Goal: Task Accomplishment & Management: Manage account settings

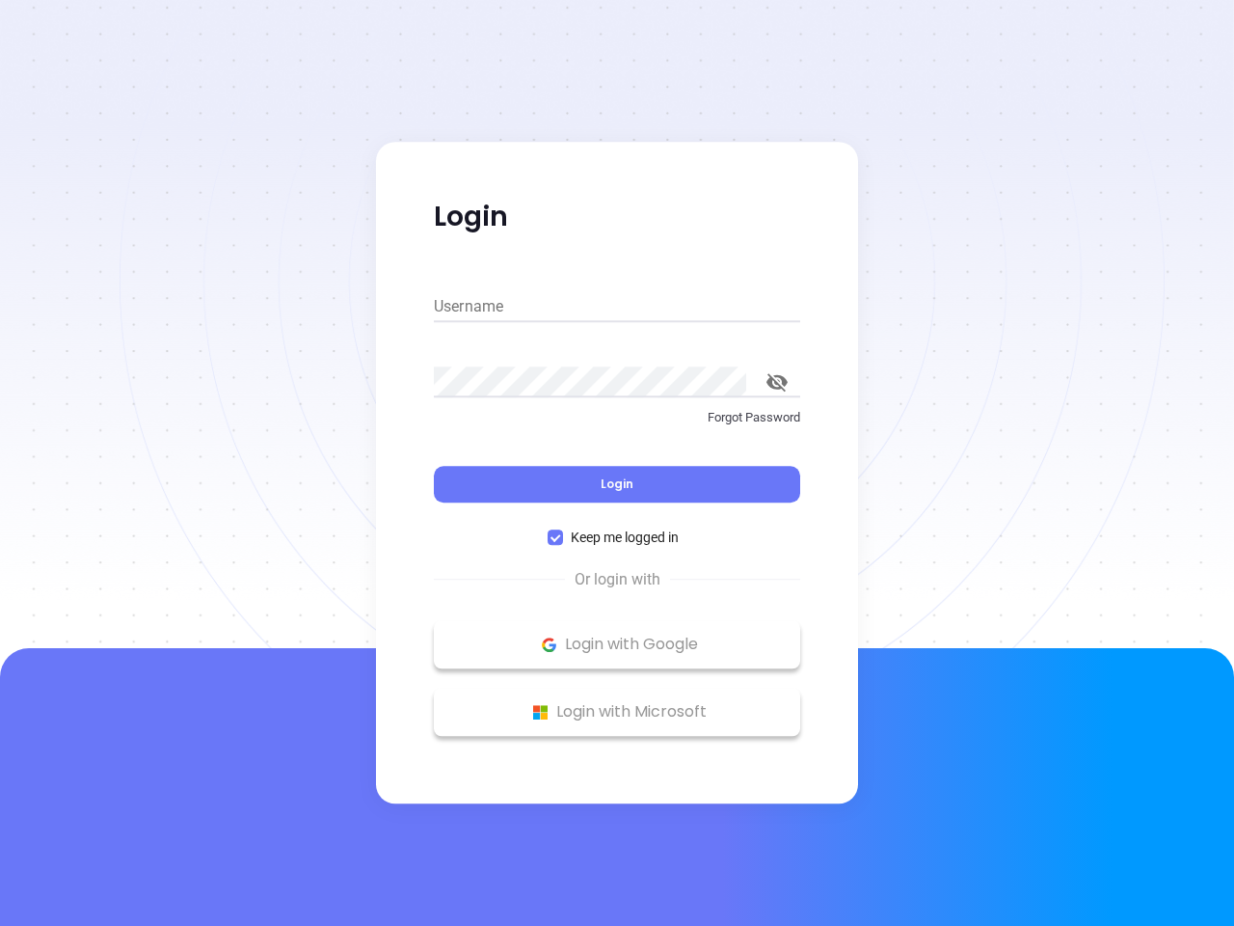
click at [617, 463] on div "Login" at bounding box center [617, 473] width 366 height 60
click at [617, 307] on input "Username" at bounding box center [617, 306] width 366 height 31
click at [777, 382] on icon "toggle password visibility" at bounding box center [777, 382] width 21 height 18
click at [617, 484] on span "Login" at bounding box center [617, 483] width 33 height 16
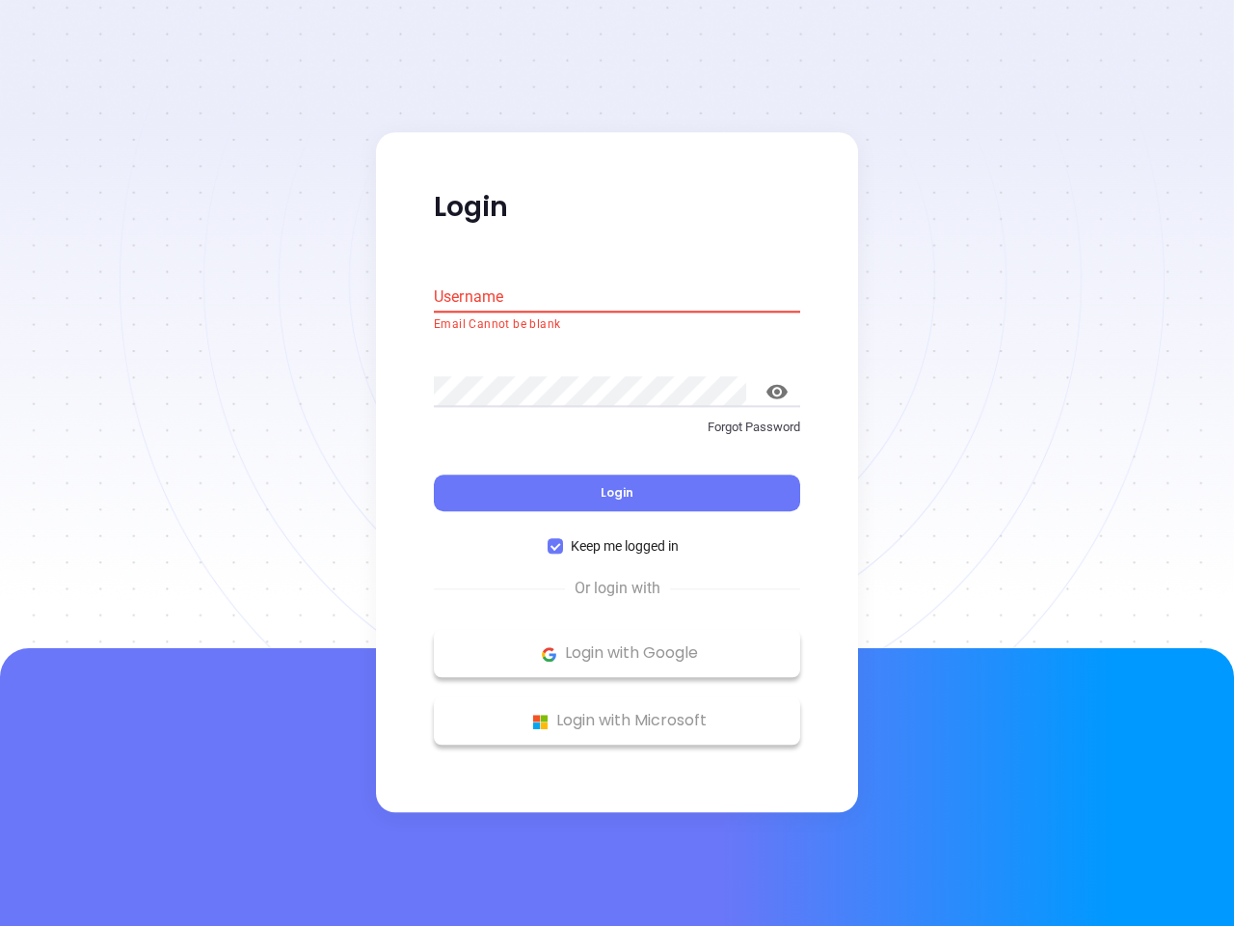
click at [617, 537] on span "Keep me logged in" at bounding box center [624, 546] width 123 height 21
click at [563, 539] on input "Keep me logged in" at bounding box center [555, 546] width 15 height 15
checkbox input "false"
click at [617, 644] on p "Login with Google" at bounding box center [617, 653] width 347 height 29
click at [617, 712] on p "Login with Microsoft" at bounding box center [617, 721] width 347 height 29
